Goal: Task Accomplishment & Management: Complete application form

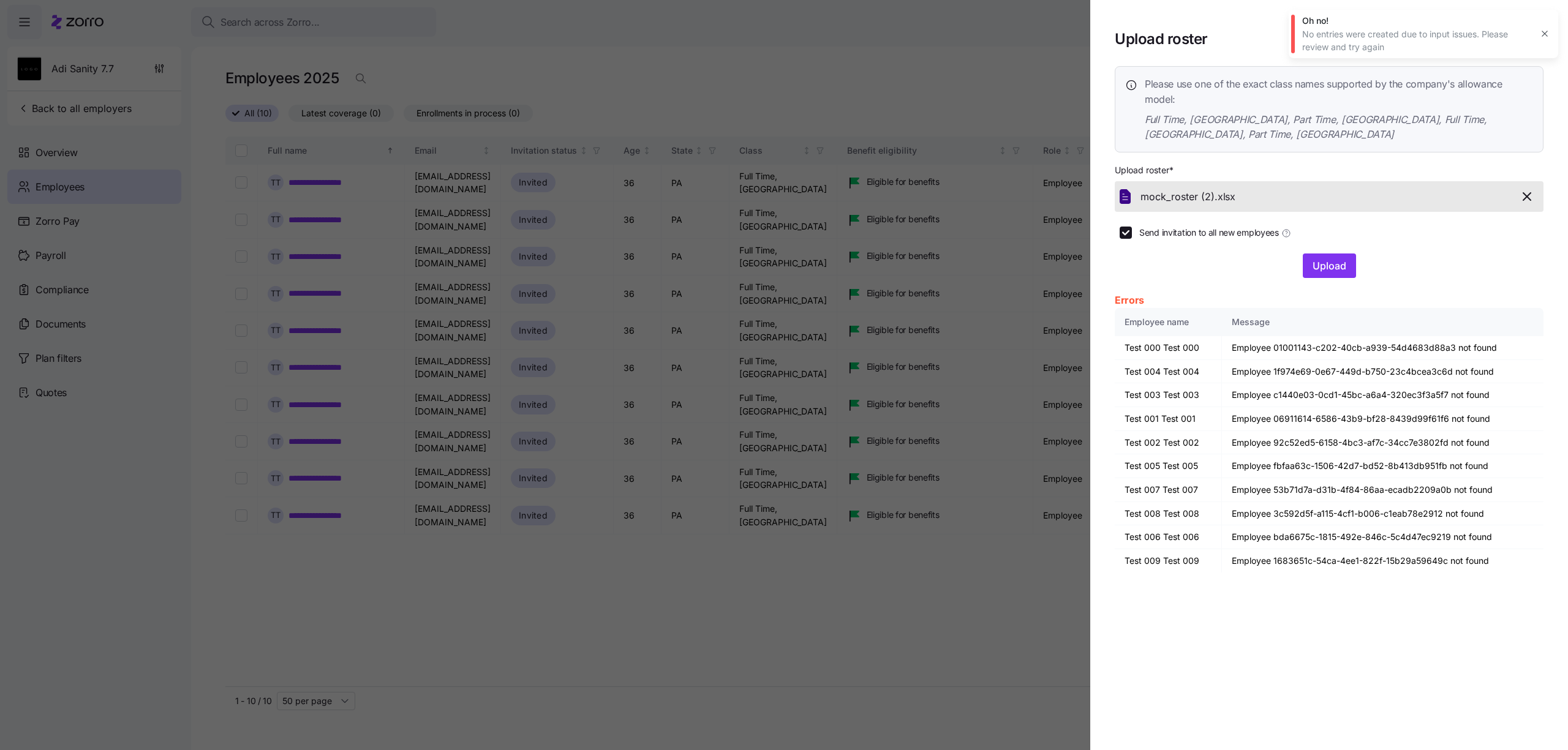
click at [511, 572] on div at bounding box center [784, 375] width 1568 height 750
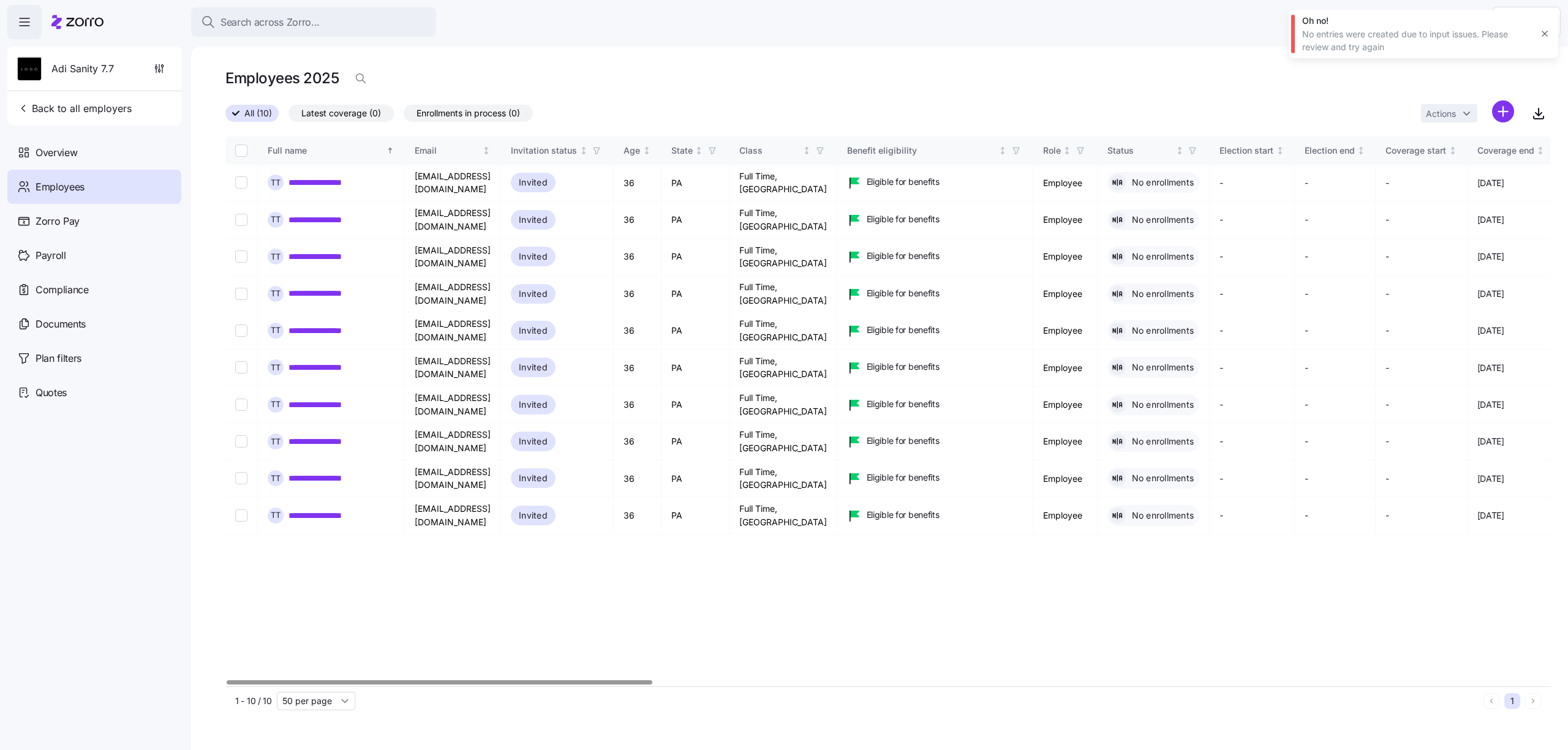
click at [1547, 41] on button "button" at bounding box center [1544, 33] width 17 height 17
click at [154, 72] on icon "button" at bounding box center [159, 69] width 13 height 13
click at [163, 63] on icon "button" at bounding box center [159, 69] width 13 height 13
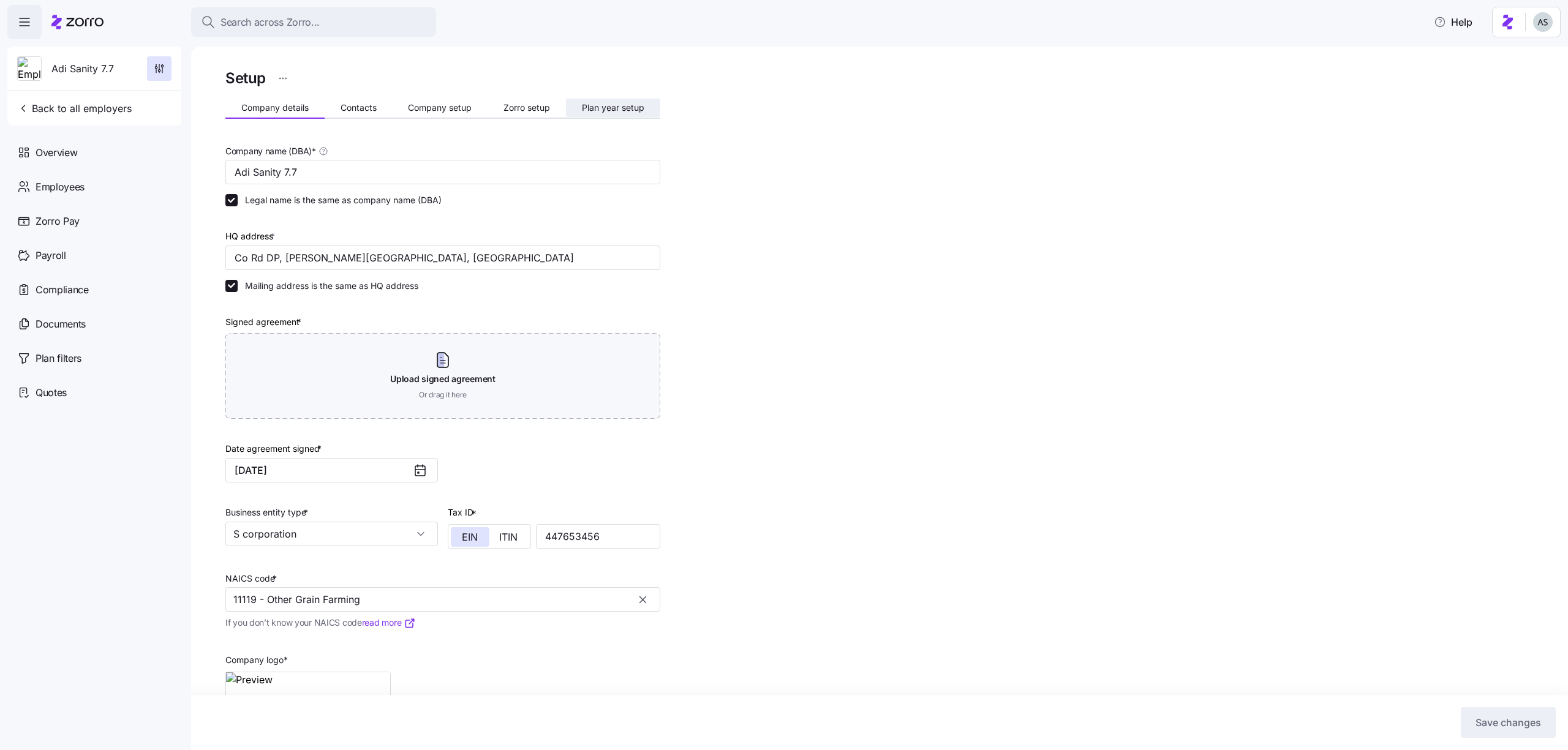
click at [605, 114] on button "Plan year setup" at bounding box center [613, 107] width 95 height 18
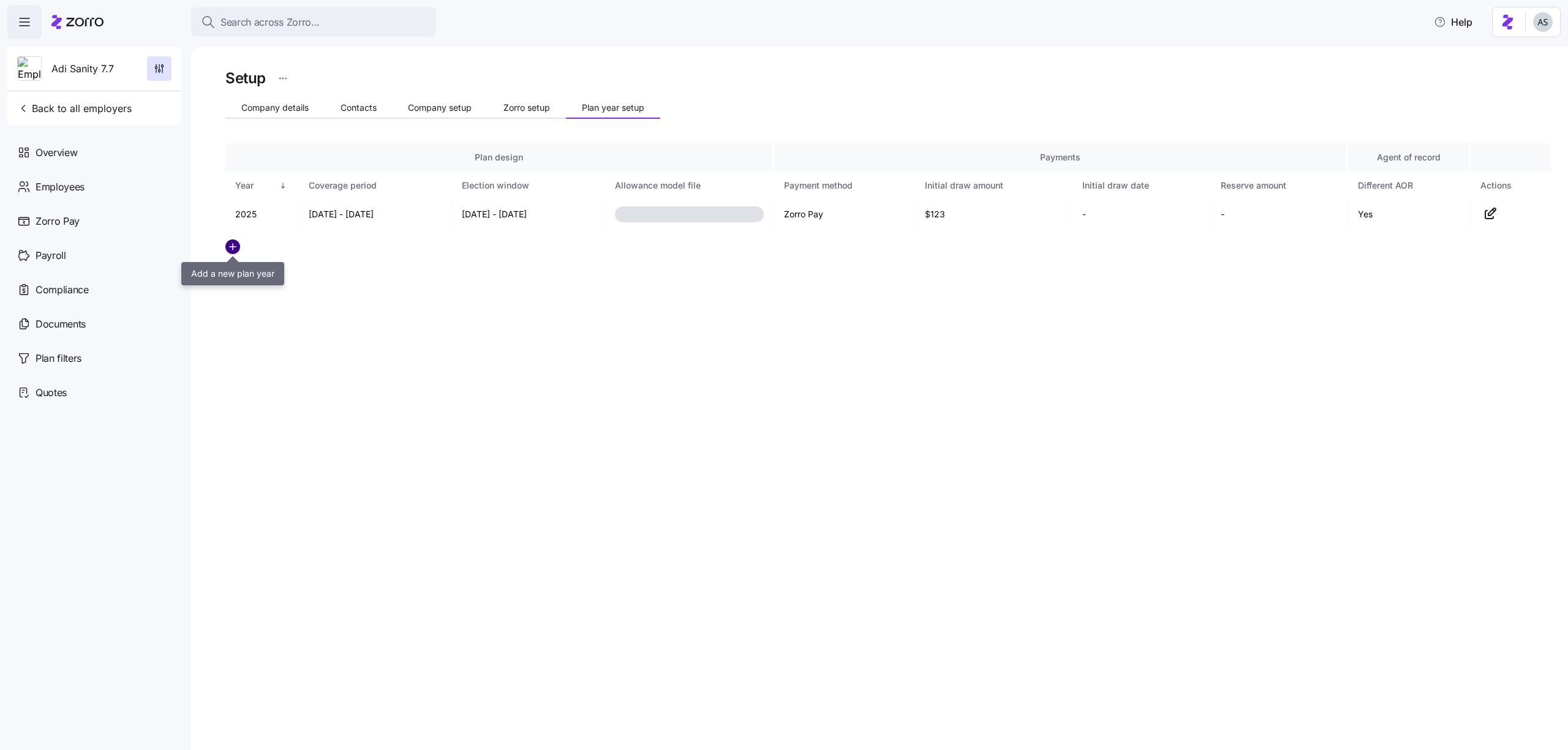
click at [234, 242] on circle "add icon" at bounding box center [233, 247] width 13 height 13
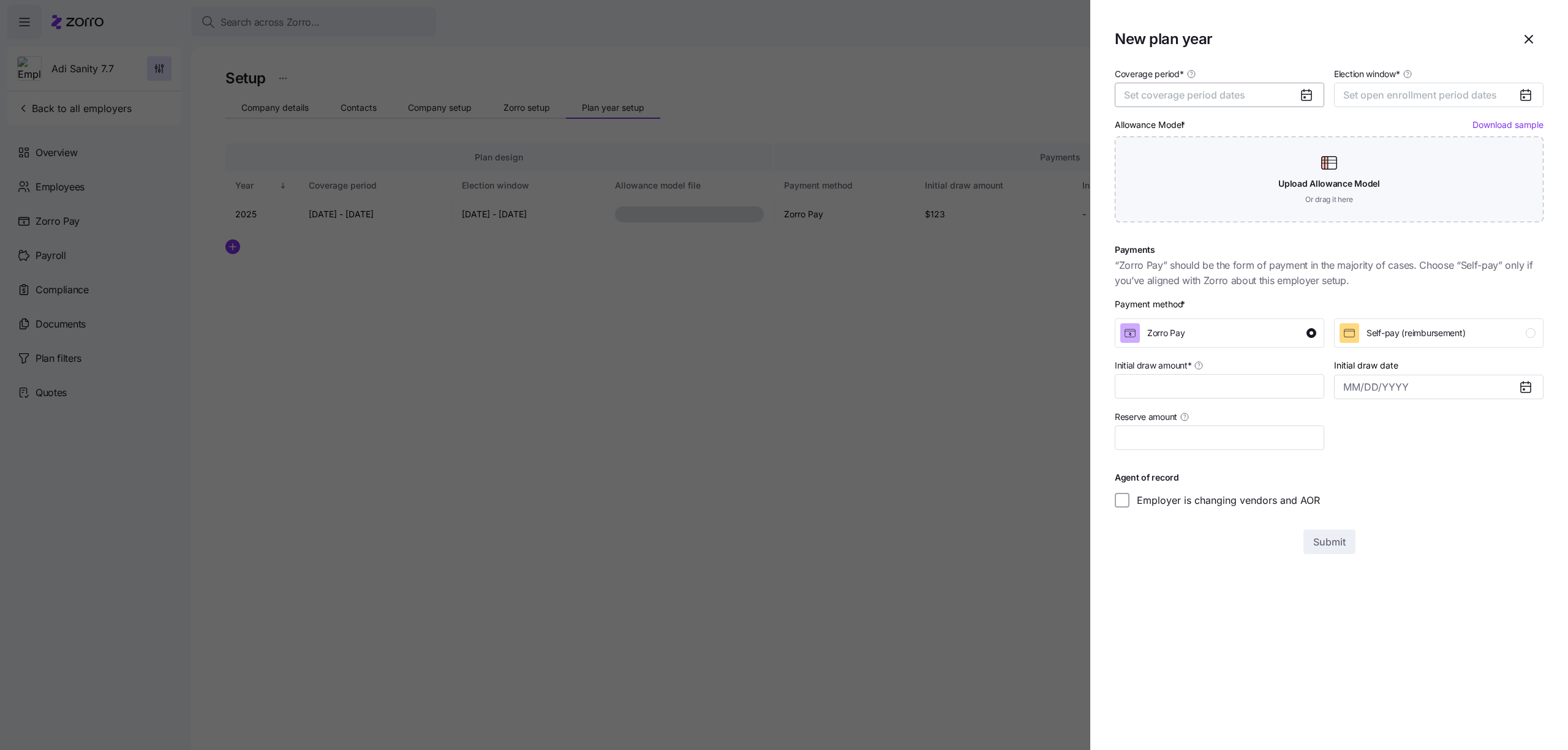
click at [1208, 98] on span "Set coverage period dates" at bounding box center [1184, 94] width 121 height 13
click at [1303, 137] on button "button" at bounding box center [1297, 133] width 26 height 26
click at [929, 380] on div at bounding box center [784, 375] width 1568 height 750
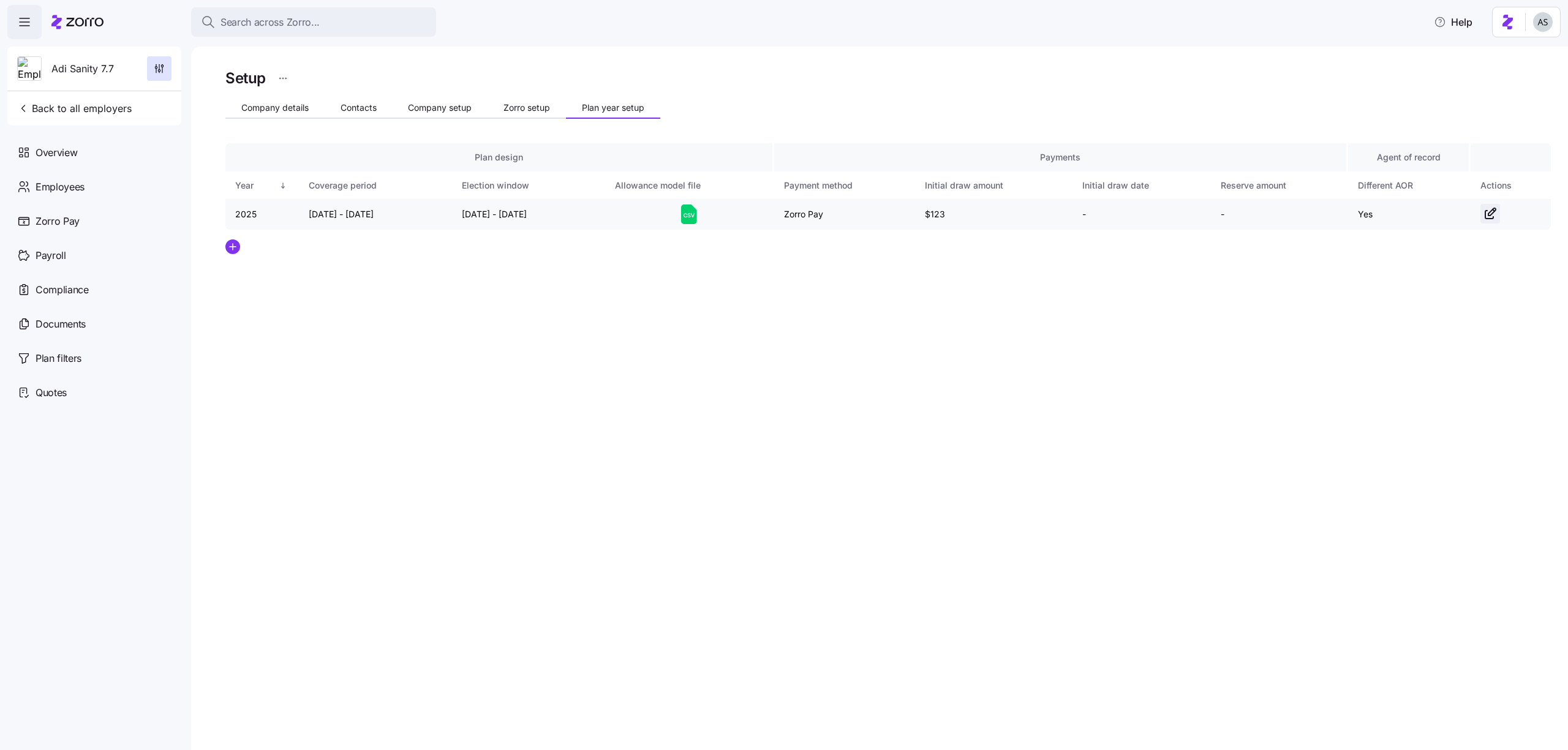
click at [1485, 213] on icon "button" at bounding box center [1490, 213] width 15 height 15
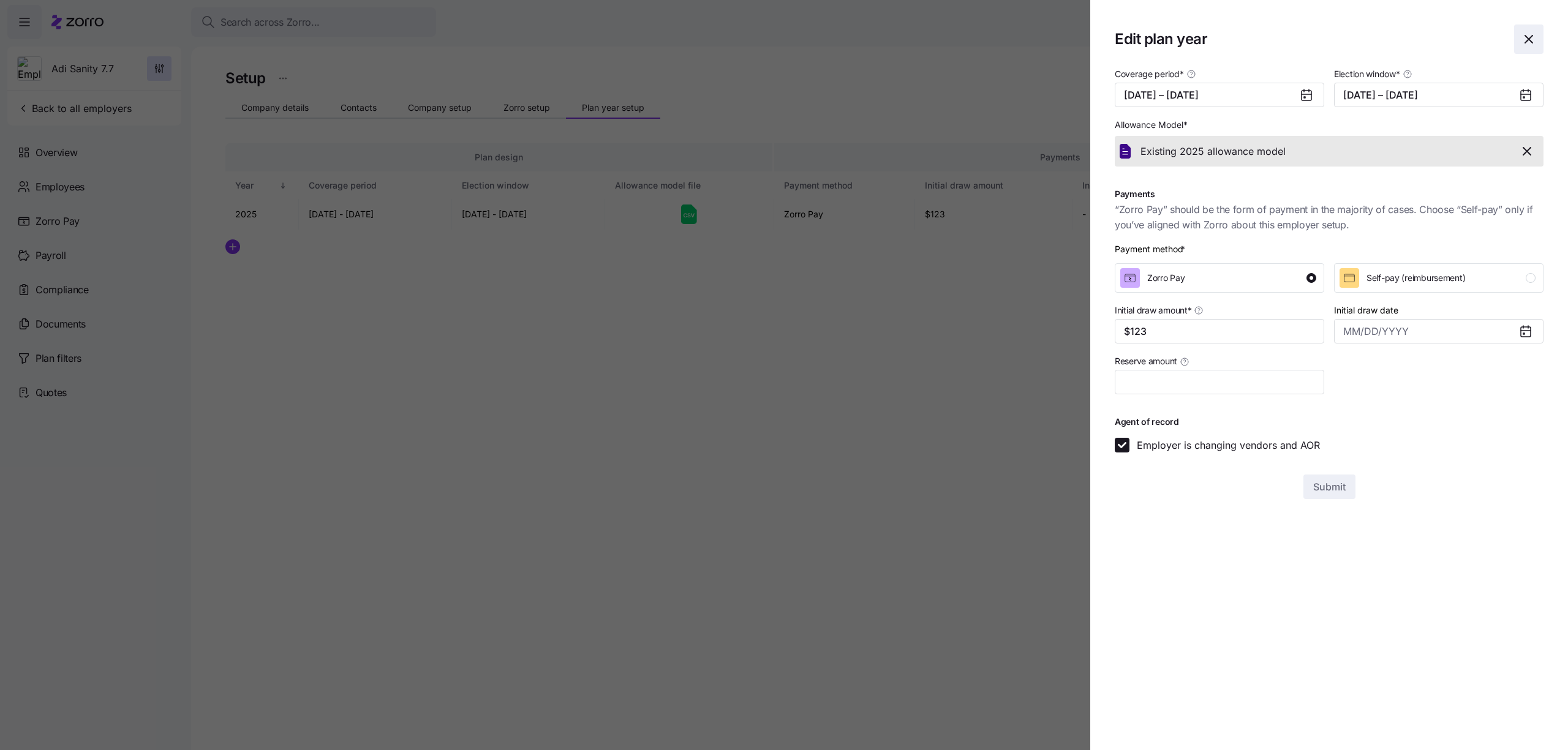
click at [1523, 42] on icon "button" at bounding box center [1529, 39] width 15 height 15
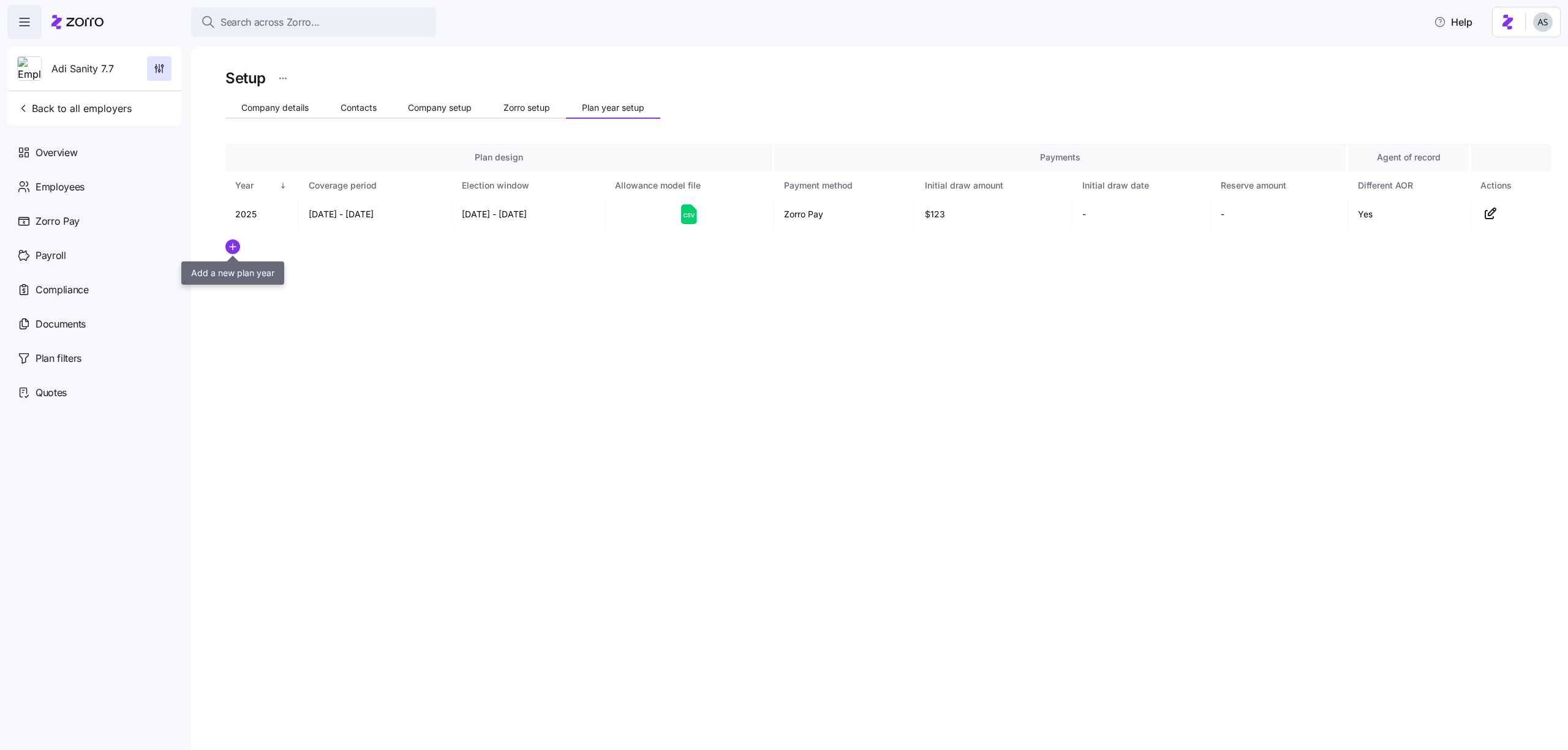
click at [227, 252] on icon "add icon" at bounding box center [233, 247] width 15 height 15
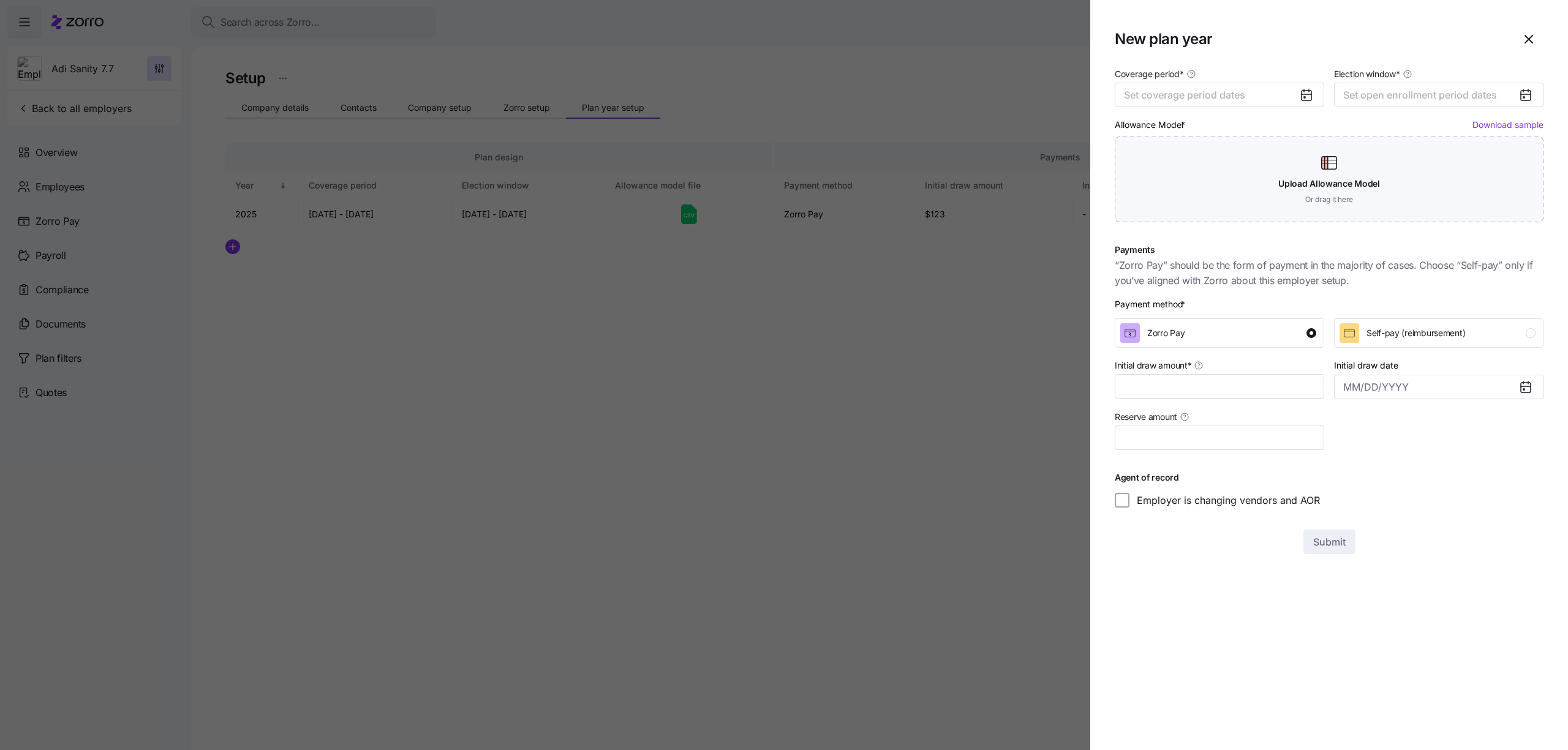
click at [1299, 100] on icon at bounding box center [1307, 95] width 15 height 15
click at [1299, 86] on div at bounding box center [1311, 95] width 24 height 24
click at [1197, 92] on span "Set coverage period dates" at bounding box center [1184, 94] width 121 height 13
click at [1292, 134] on icon "button" at bounding box center [1297, 133] width 12 height 12
click at [1173, 171] on button "Jan" at bounding box center [1156, 164] width 61 height 26
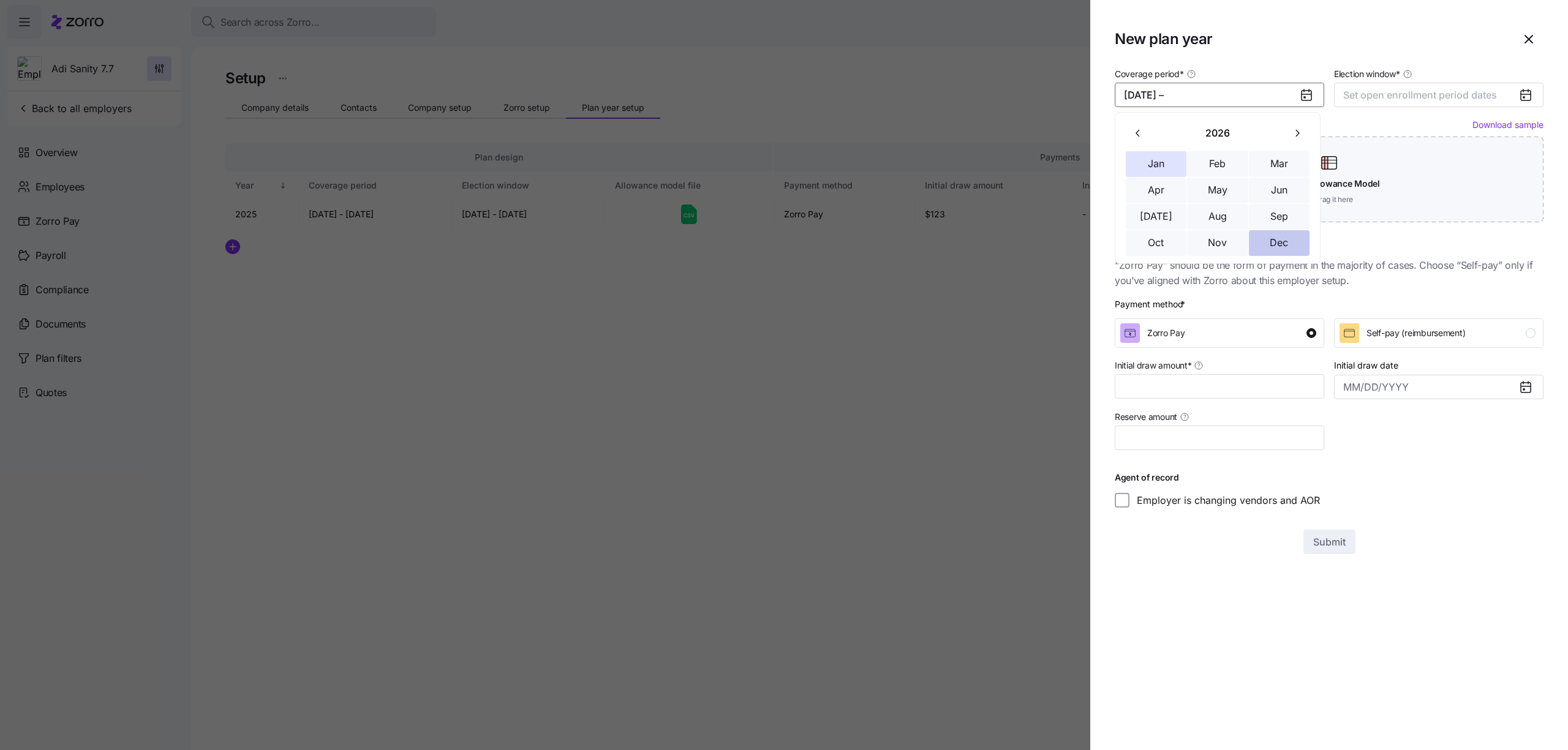
click at [1271, 249] on button "Dec" at bounding box center [1279, 243] width 61 height 26
click at [1389, 95] on span "Set open enrollment period dates" at bounding box center [1420, 94] width 154 height 13
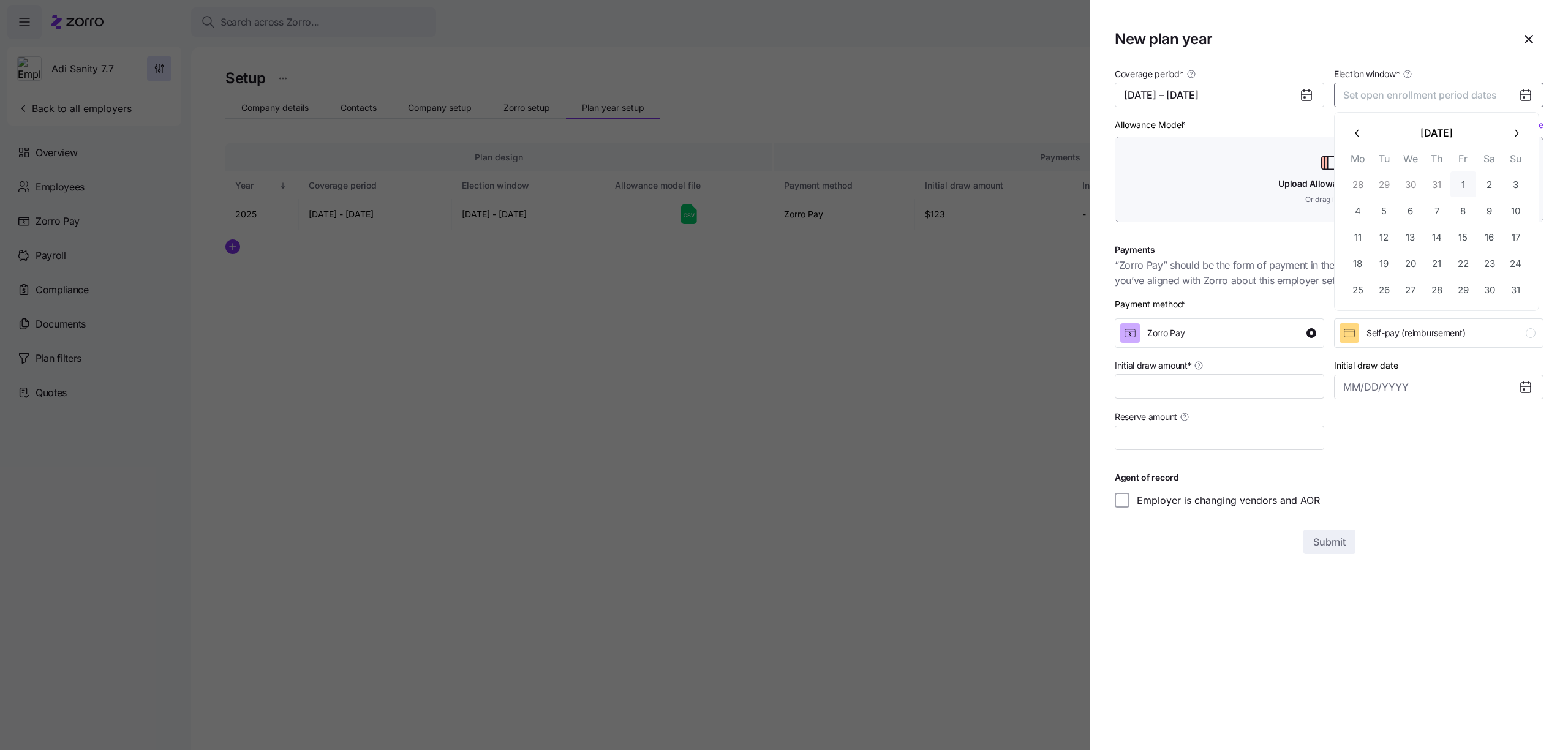
click at [1459, 181] on button "1" at bounding box center [1462, 184] width 26 height 26
click at [1521, 128] on icon "button" at bounding box center [1516, 133] width 12 height 12
click at [1519, 137] on icon "button" at bounding box center [1516, 133] width 12 height 12
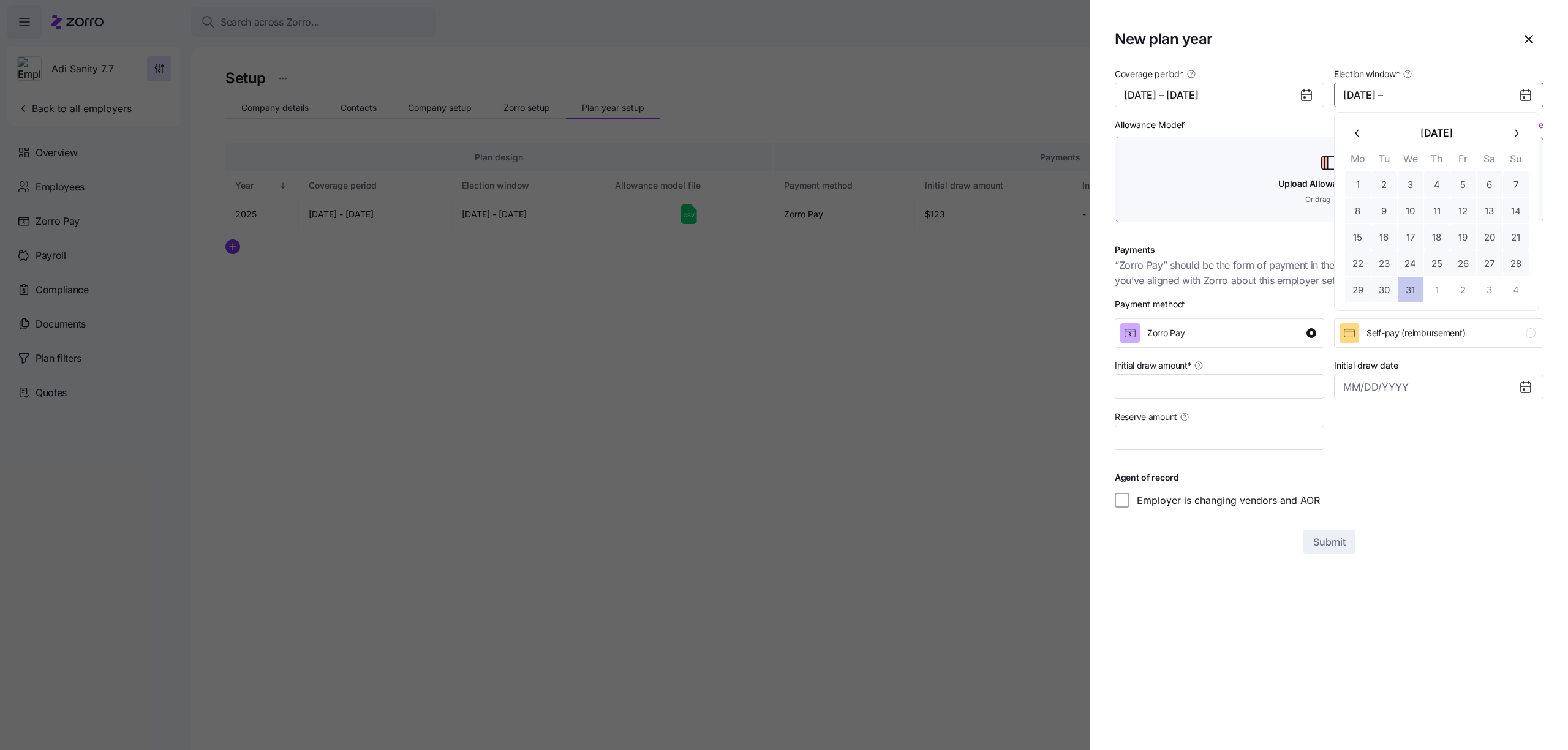
click at [1411, 284] on button "31" at bounding box center [1410, 289] width 26 height 26
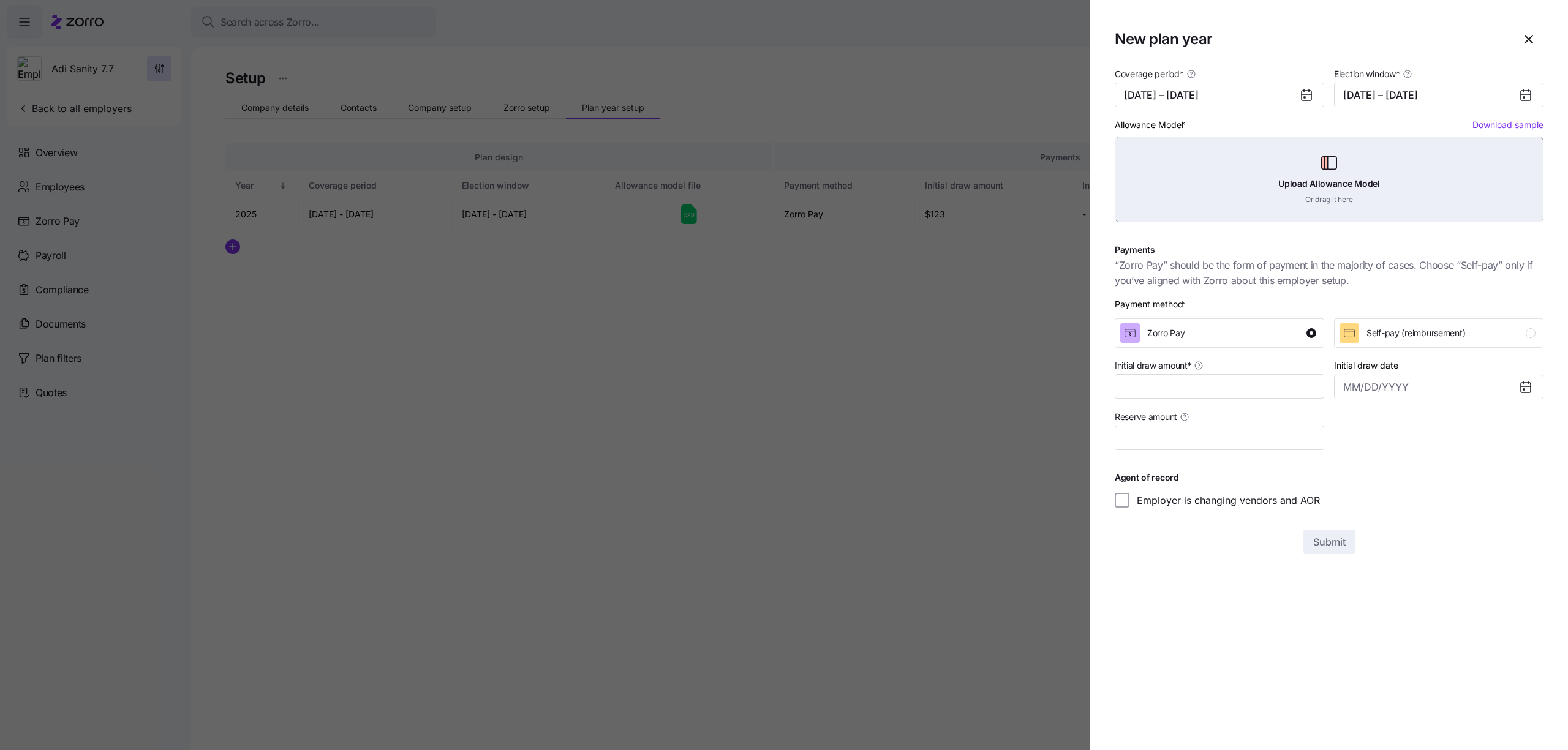
click at [1303, 191] on div "Upload Allowance Model Or drag it here" at bounding box center [1329, 179] width 428 height 86
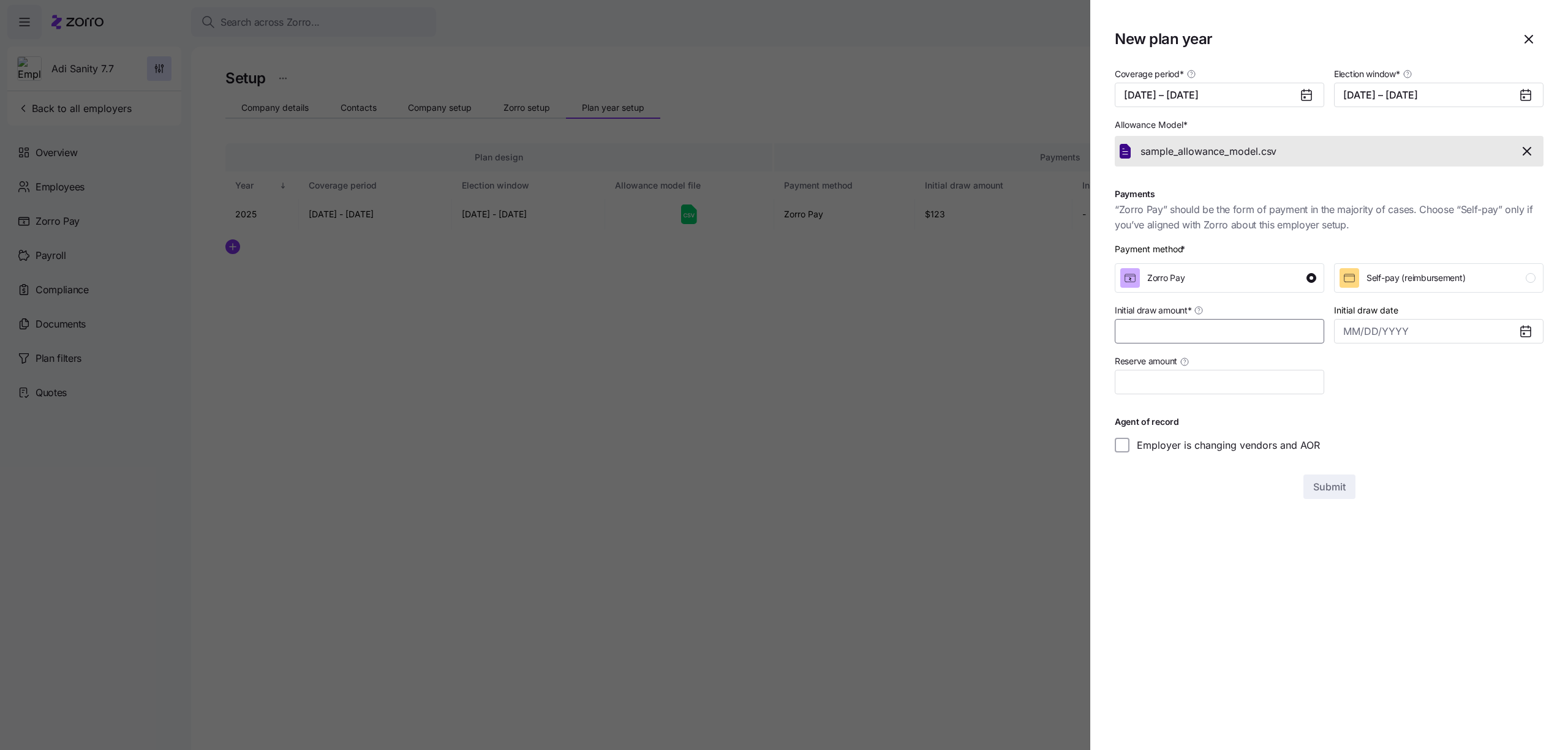
click at [1183, 335] on input "Initial draw amount *" at bounding box center [1219, 331] width 210 height 24
type input "$100"
click at [1337, 480] on span "Submit" at bounding box center [1329, 486] width 32 height 15
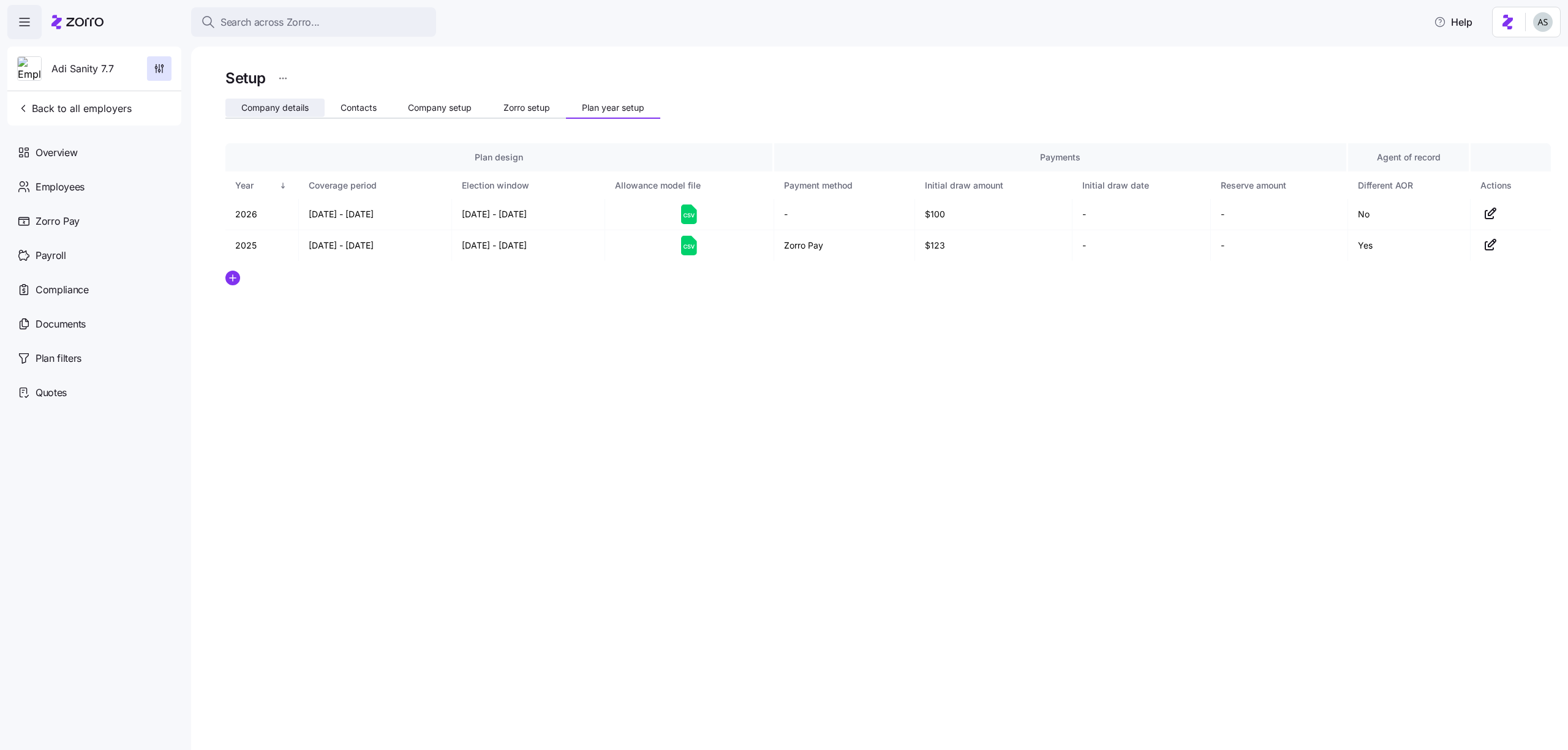
click at [260, 103] on span "Company details" at bounding box center [275, 108] width 67 height 9
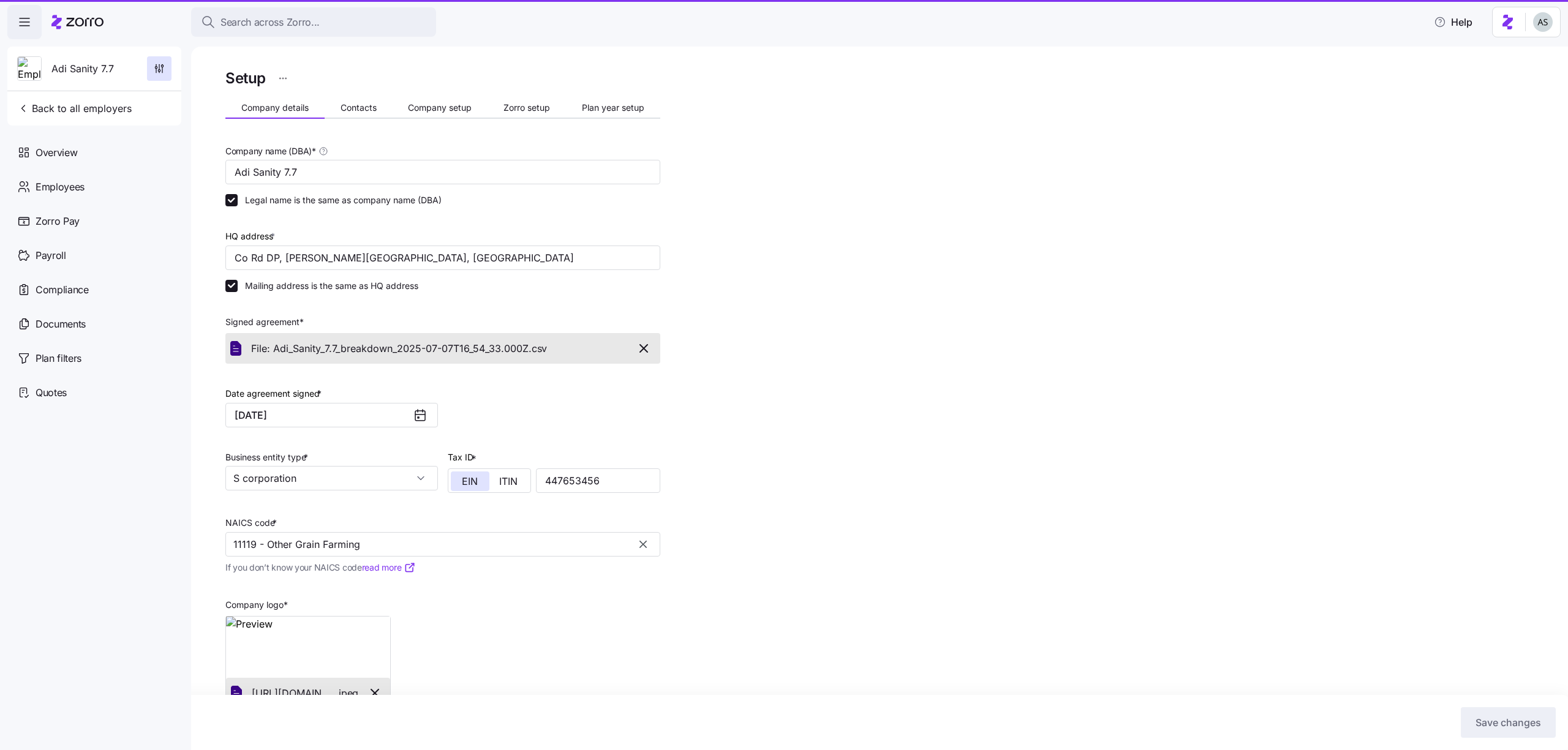
click at [78, 189] on span "Employees" at bounding box center [60, 187] width 49 height 16
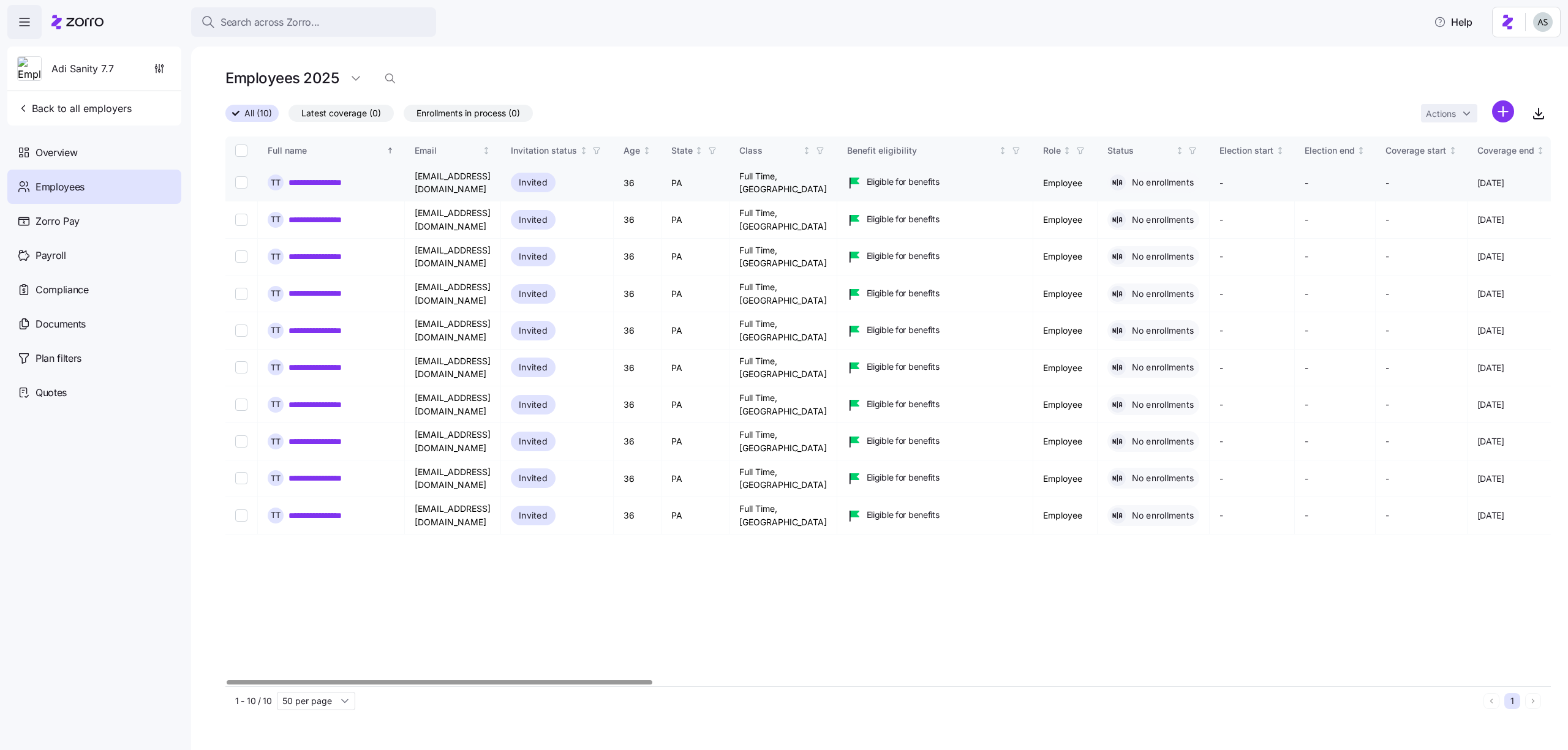
click at [351, 168] on td "**********" at bounding box center [331, 183] width 147 height 37
click at [351, 171] on td "**********" at bounding box center [331, 183] width 147 height 37
click at [351, 175] on div "**********" at bounding box center [331, 182] width 127 height 16
click at [351, 179] on link "**********" at bounding box center [326, 182] width 74 height 13
drag, startPoint x: 164, startPoint y: 75, endPoint x: 237, endPoint y: 65, distance: 73.7
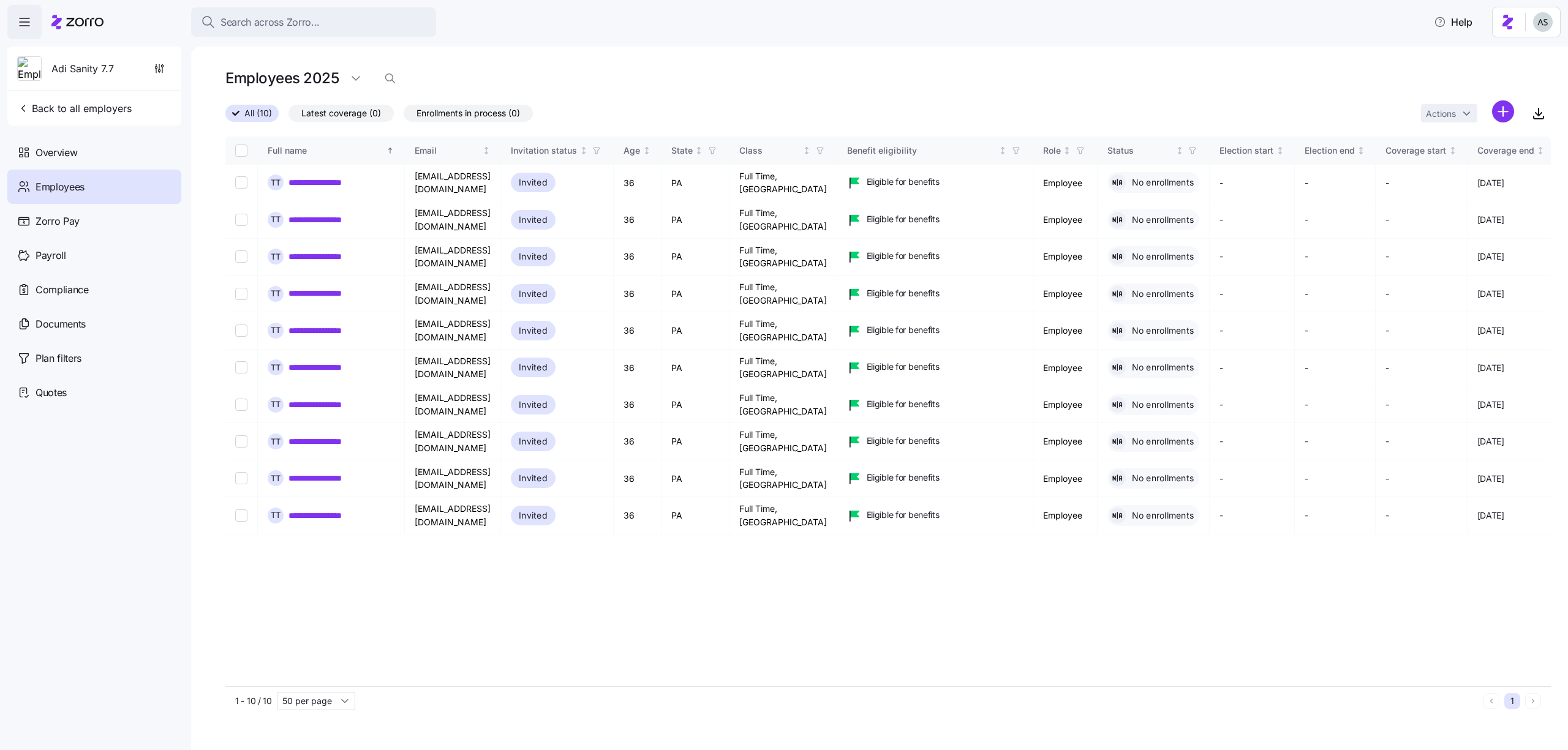
click at [237, 66] on div "**********" at bounding box center [784, 371] width 1568 height 743
click at [237, 65] on div "**********" at bounding box center [880, 398] width 1377 height 703
click at [148, 74] on span "button" at bounding box center [160, 69] width 24 height 24
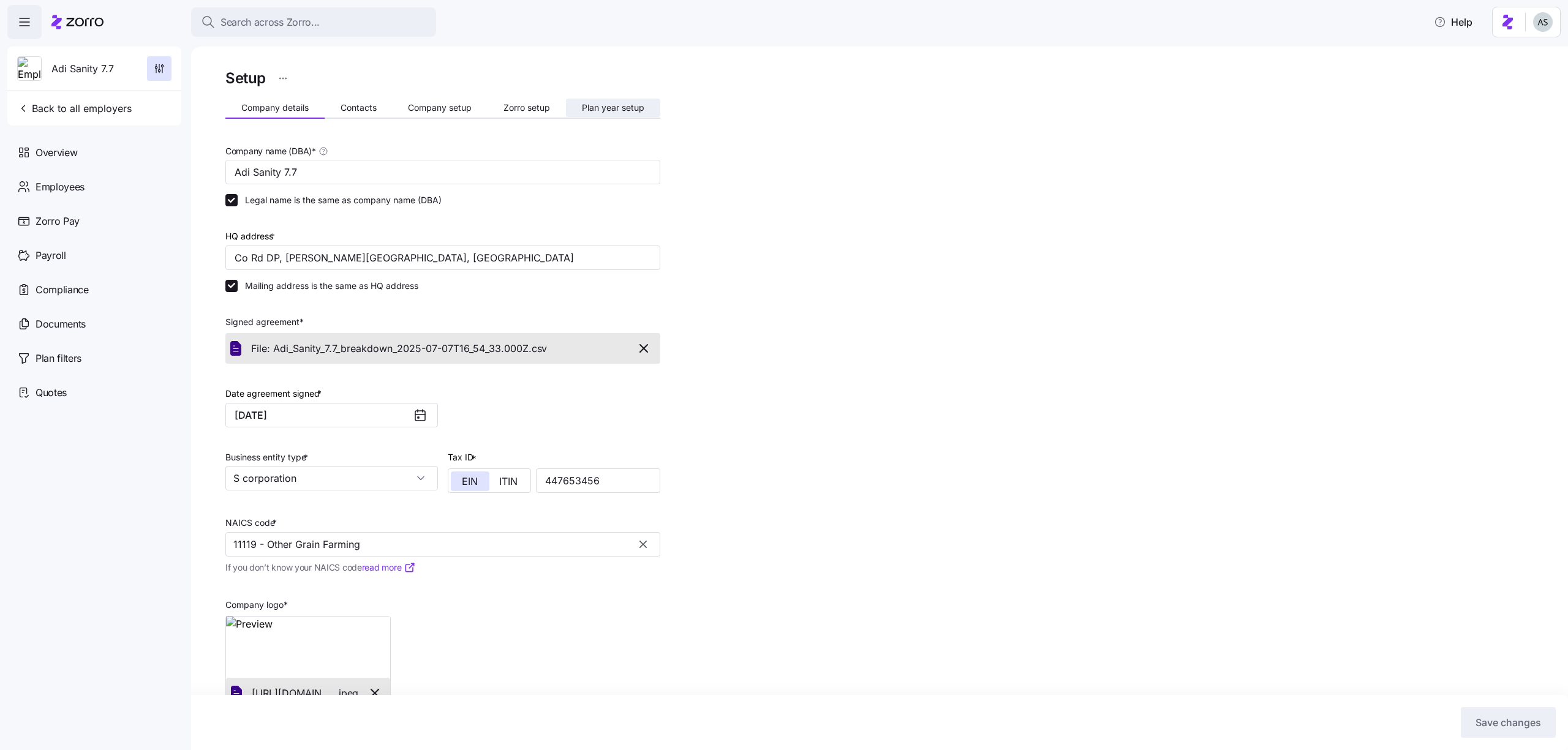
click at [600, 100] on button "Plan year setup" at bounding box center [613, 107] width 95 height 18
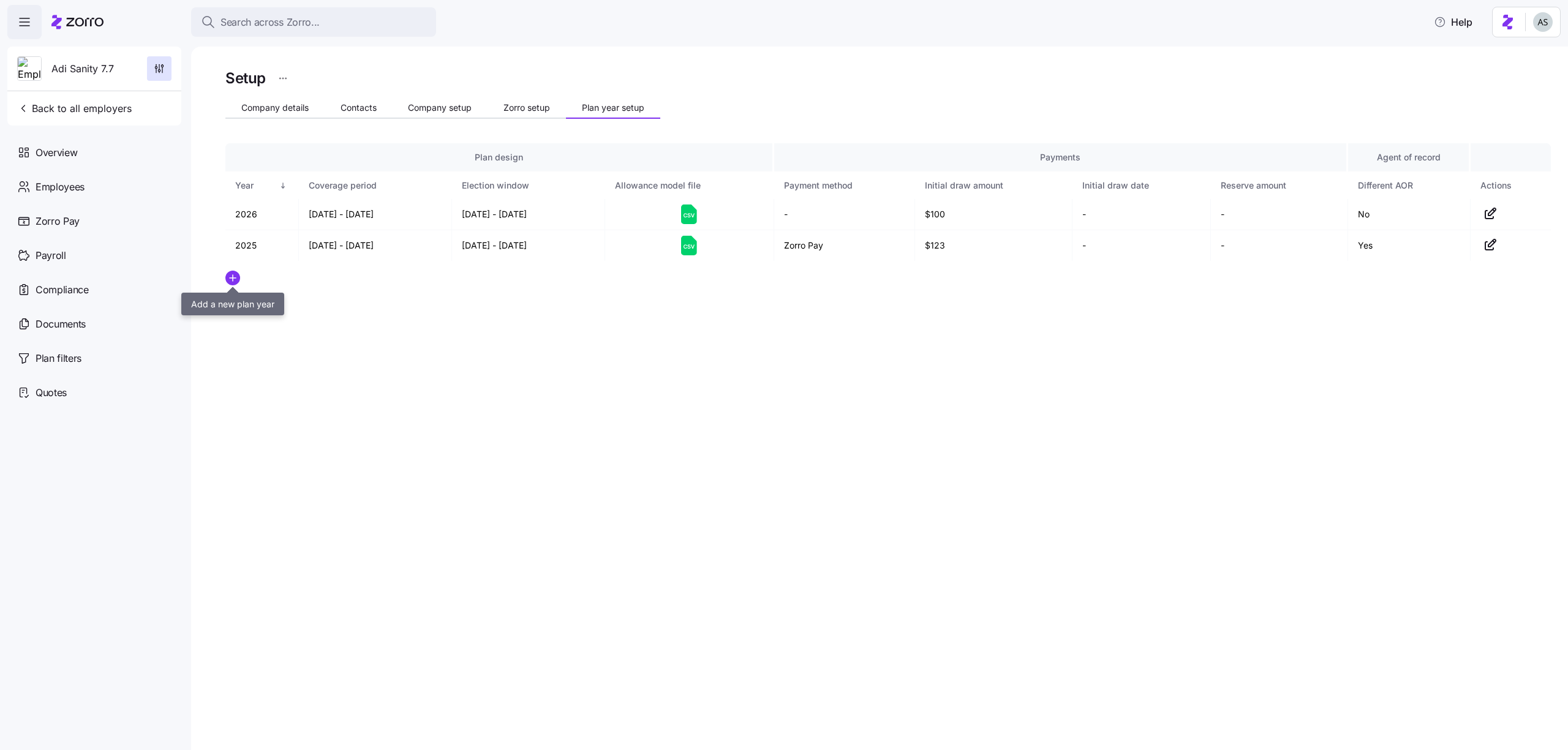
click at [231, 268] on div "Setup Company details Contacts Company setup Zorro setup Plan year setup Plan d…" at bounding box center [888, 205] width 1325 height 278
click at [231, 277] on circle "add icon" at bounding box center [233, 278] width 13 height 13
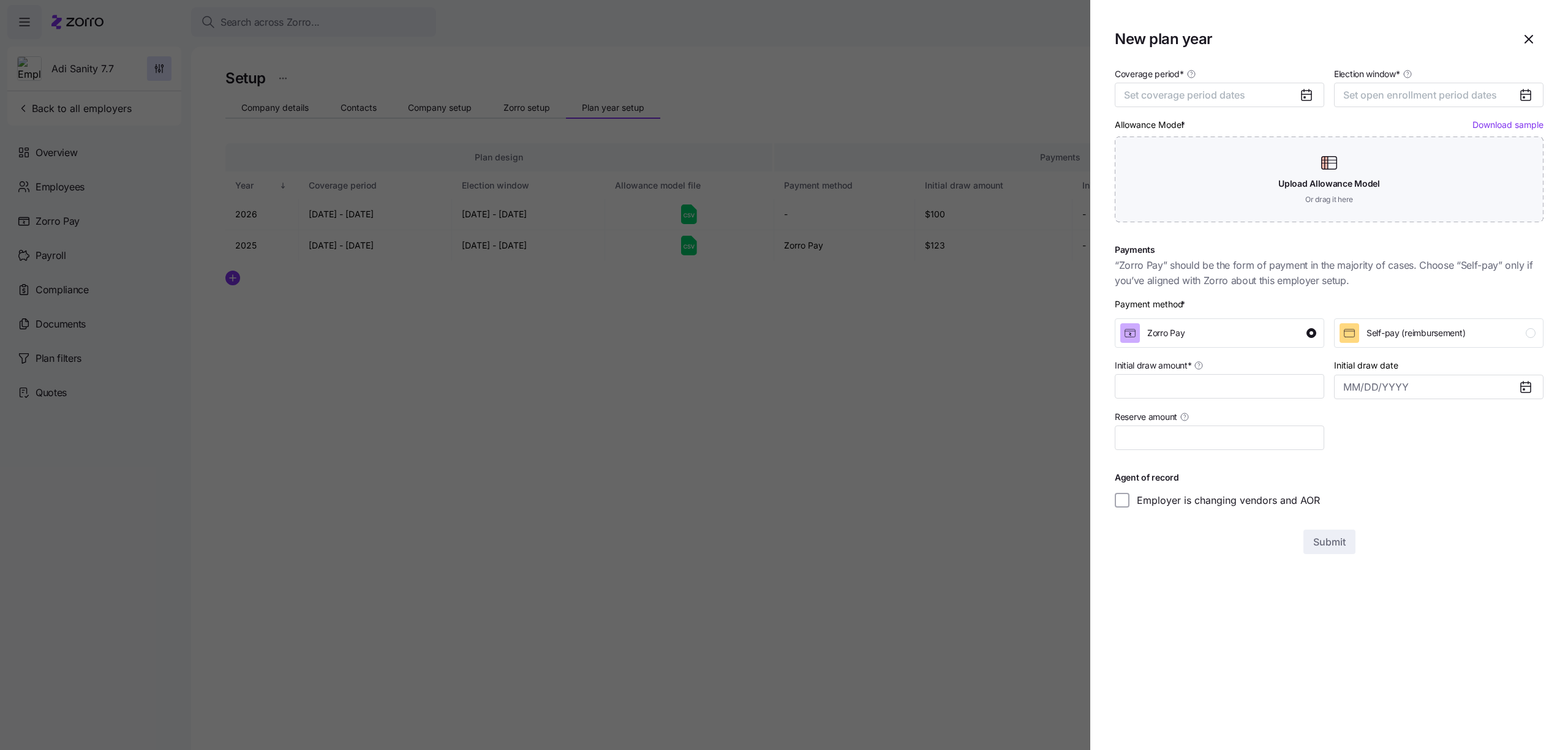
click at [1164, 35] on h1 "New plan year" at bounding box center [1309, 39] width 389 height 19
copy h1 "plan"
click at [1203, 393] on input "Initial draw amount *" at bounding box center [1219, 386] width 210 height 24
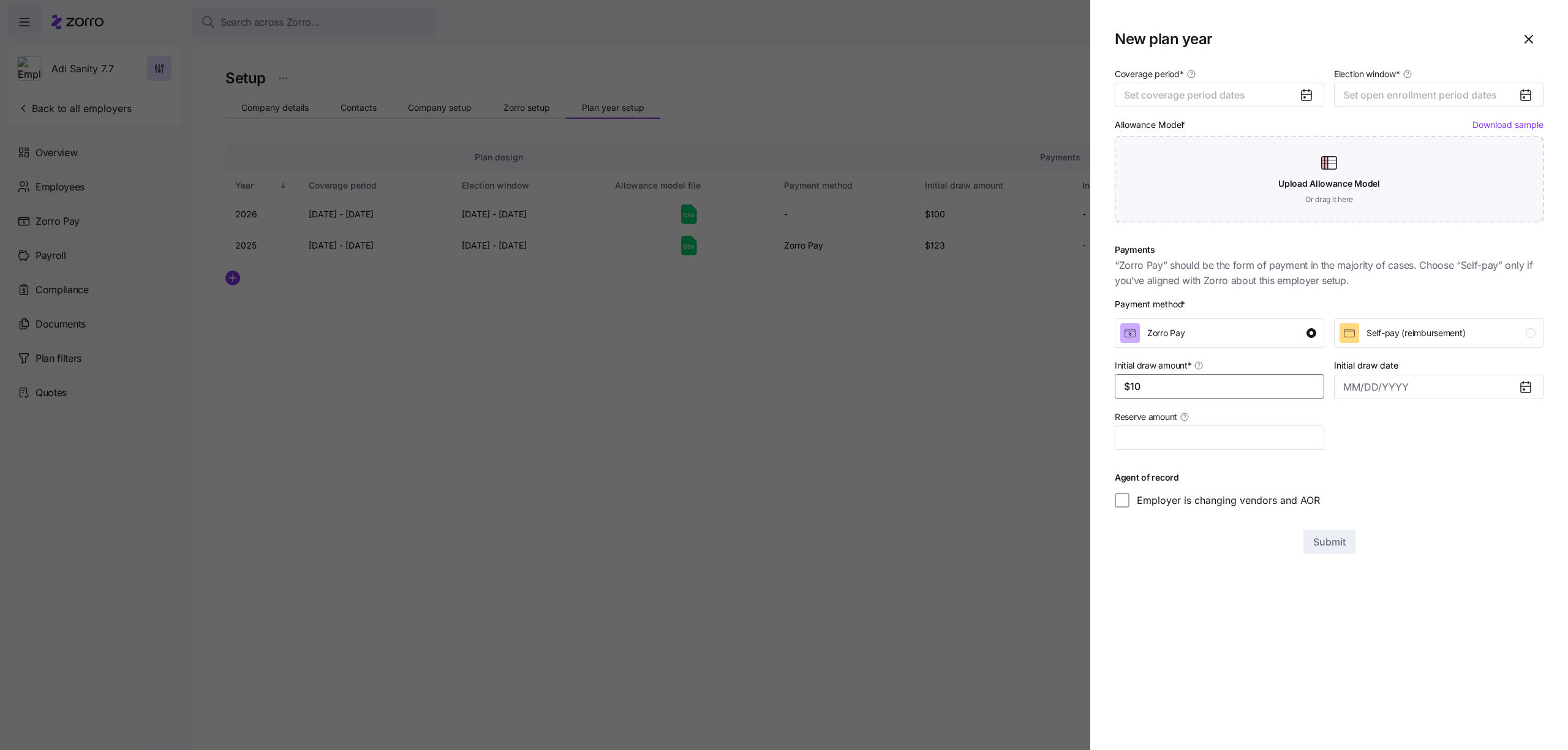
type input "$1"
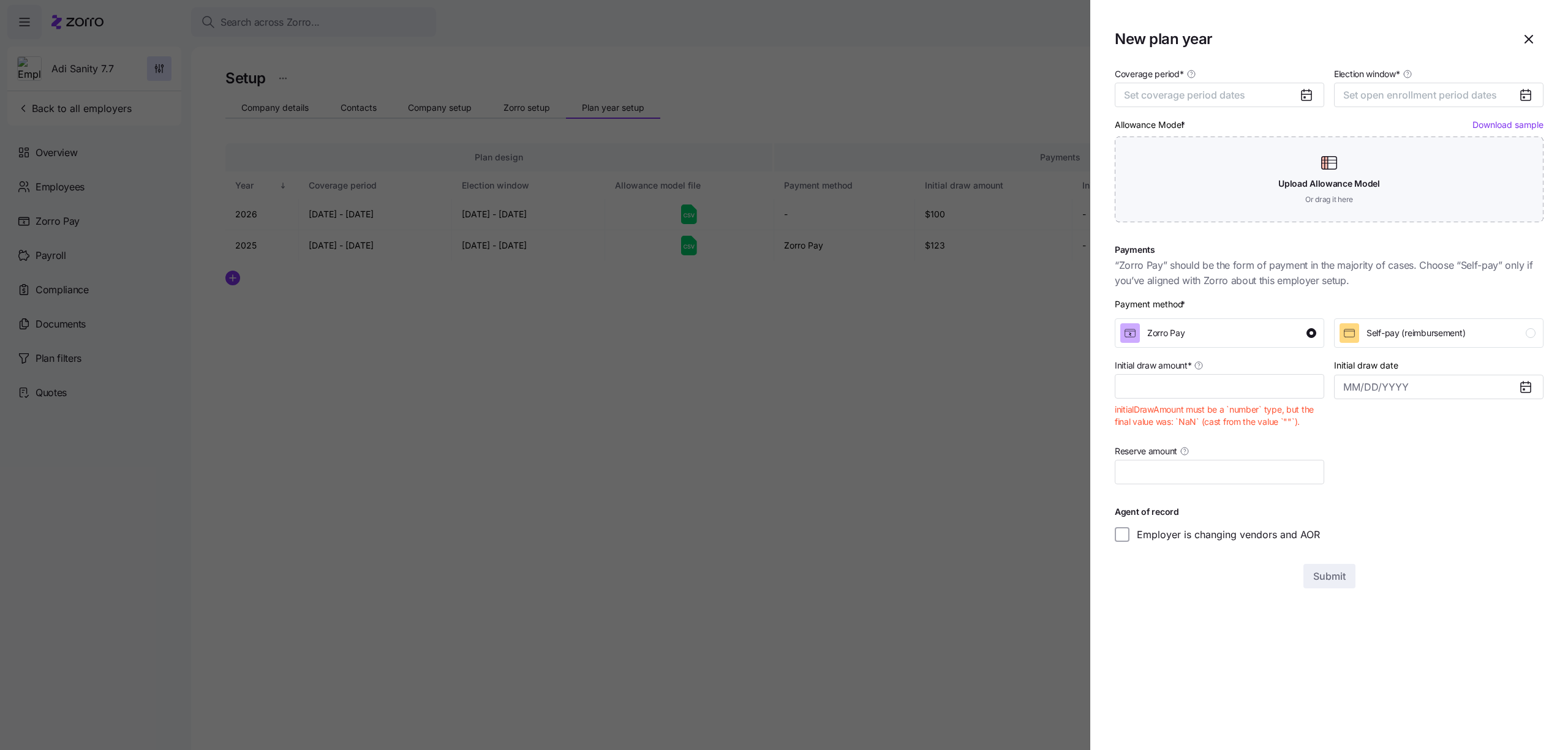
click at [1148, 623] on section "New plan year Coverage period * Set coverage period dates Election window * Set…" at bounding box center [1329, 375] width 478 height 750
click at [1179, 389] on input "Initial draw amount *" at bounding box center [1219, 386] width 210 height 24
click at [1424, 401] on div "Initial draw date" at bounding box center [1438, 396] width 219 height 86
click at [1173, 100] on span "Set coverage period dates" at bounding box center [1184, 94] width 121 height 13
click at [414, 386] on div at bounding box center [784, 375] width 1568 height 750
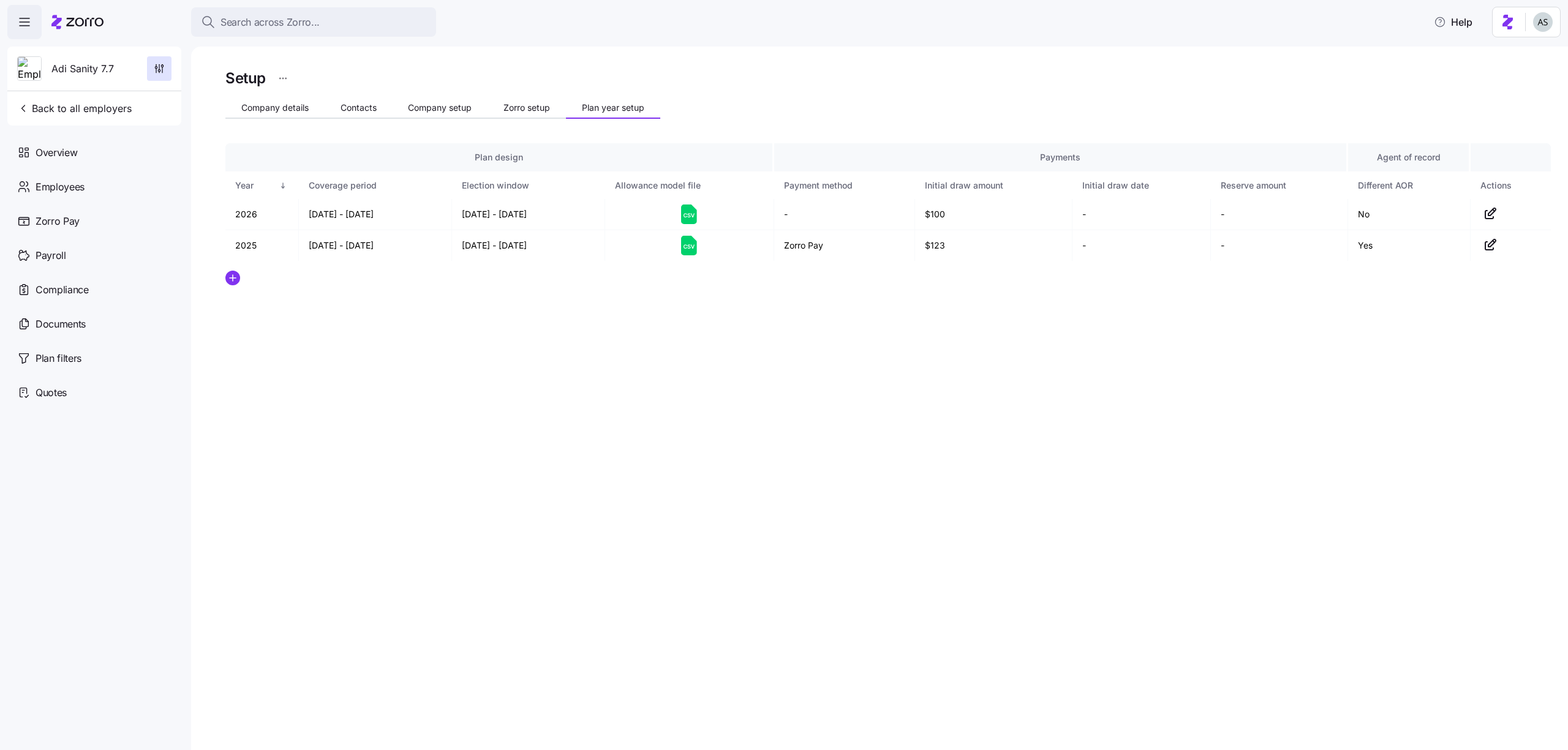
click at [554, 95] on div "Setup Company details Contacts Company setup Zorro setup Plan year setup Plan d…" at bounding box center [888, 205] width 1325 height 278
click at [529, 98] on button "Zorro setup" at bounding box center [527, 107] width 78 height 18
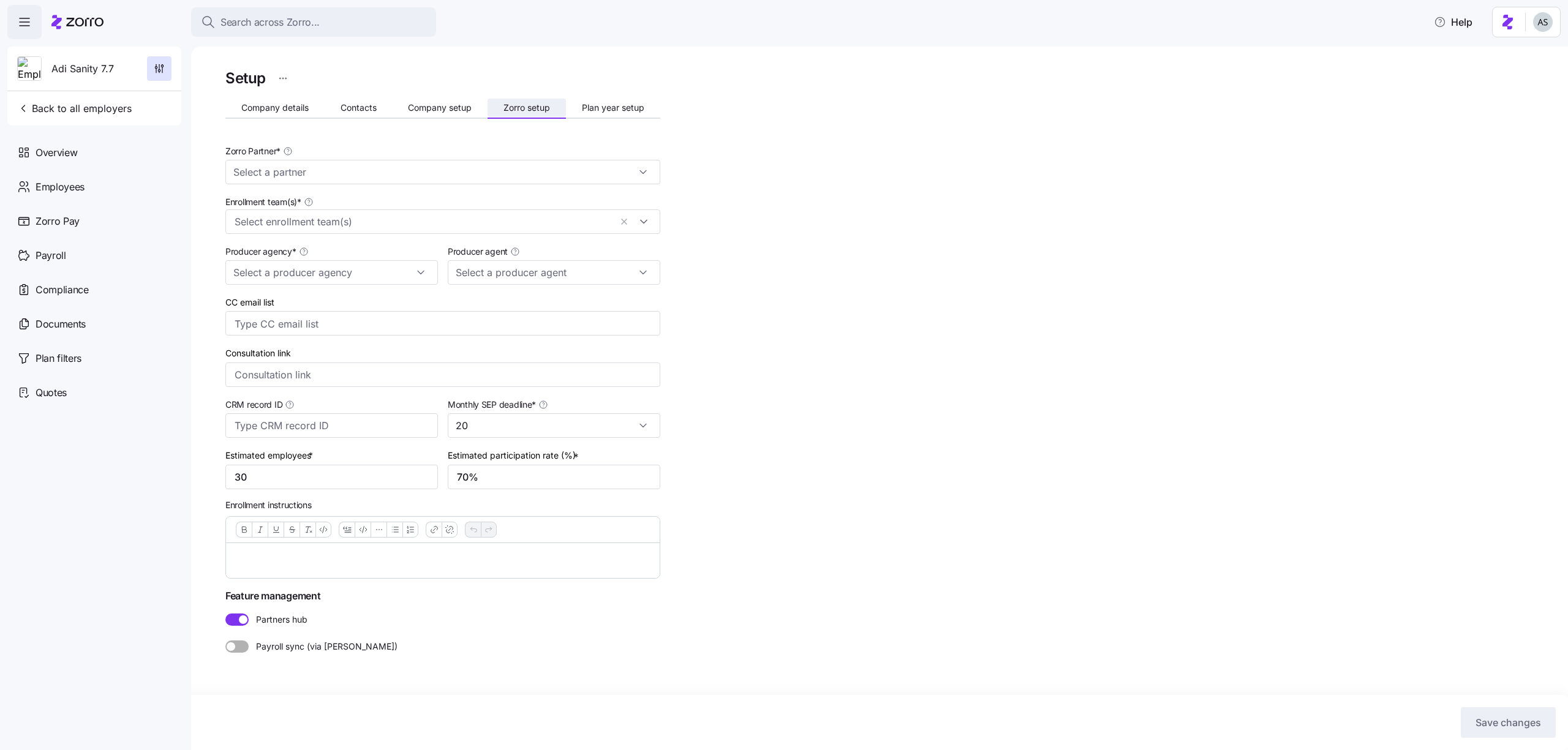
type input "Adi Agent ([EMAIL_ADDRESS][DOMAIN_NAME])"
type input "Zorro Default Partner"
click at [377, 235] on div "Enrollment team(s) * Zorro Default Partner" at bounding box center [442, 213] width 445 height 49
click at [377, 227] on input "Enrollment team(s) *" at bounding box center [480, 221] width 261 height 16
